Goal: Obtain resource: Obtain resource

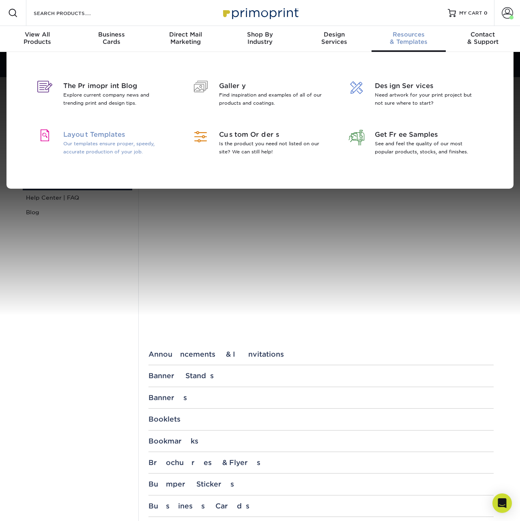
click at [107, 142] on p "Our templates ensure proper, speedy, accurate production of your job." at bounding box center [115, 147] width 105 height 16
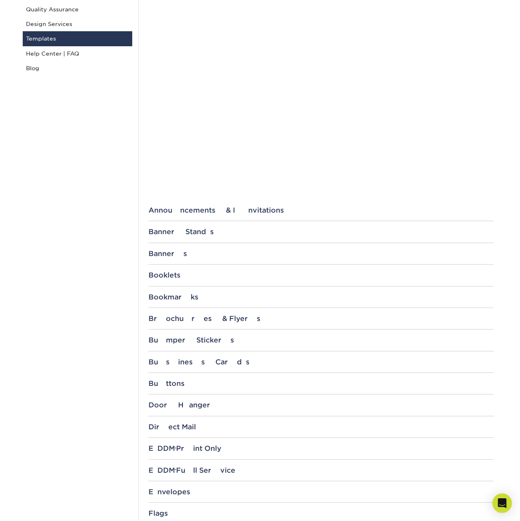
scroll to position [146, 0]
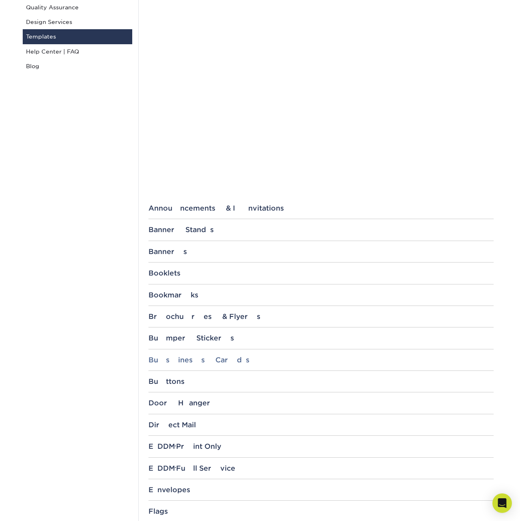
click at [196, 358] on div "Business Cards" at bounding box center [320, 360] width 345 height 8
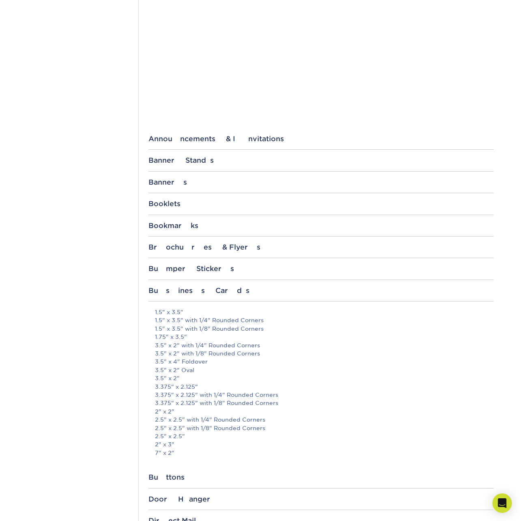
scroll to position [223, 0]
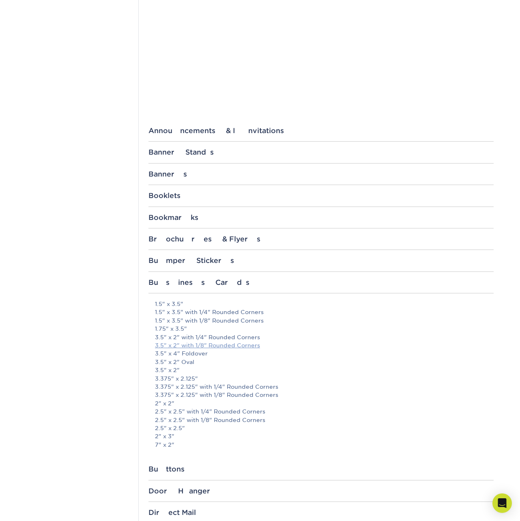
click at [214, 343] on link "3.5" x 2" with 1/8" Rounded Corners" at bounding box center [207, 345] width 105 height 6
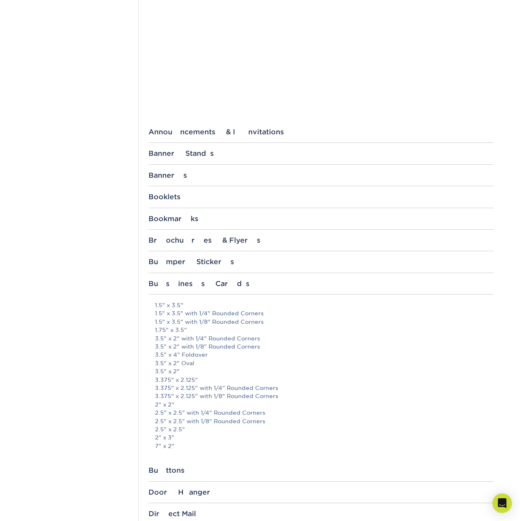
scroll to position [222, 0]
